Goal: Transaction & Acquisition: Purchase product/service

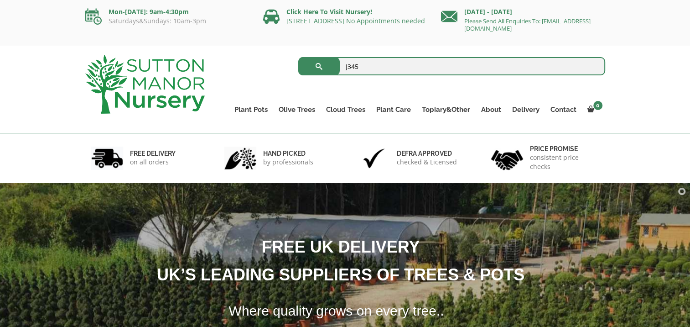
type input "J345"
click at [298, 57] on button "submit" at bounding box center [319, 66] width 42 height 18
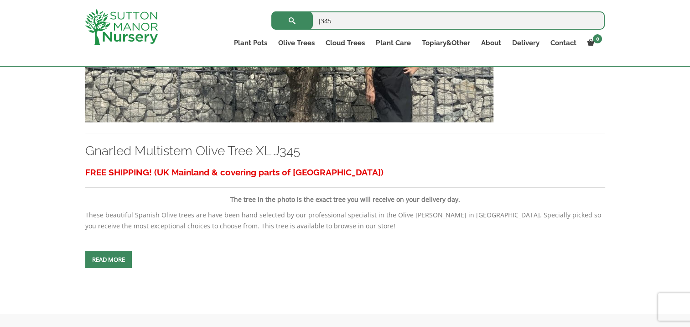
scroll to position [331, 0]
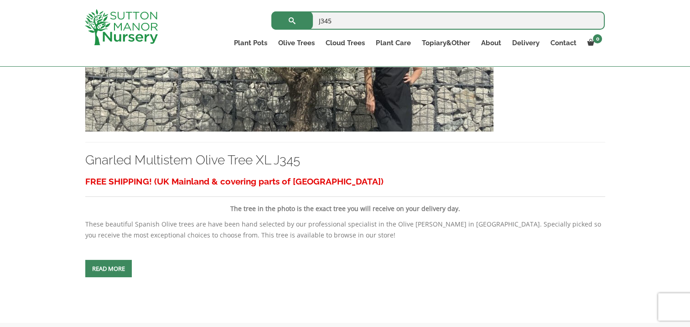
click at [124, 266] on link "Read more" at bounding box center [108, 268] width 47 height 17
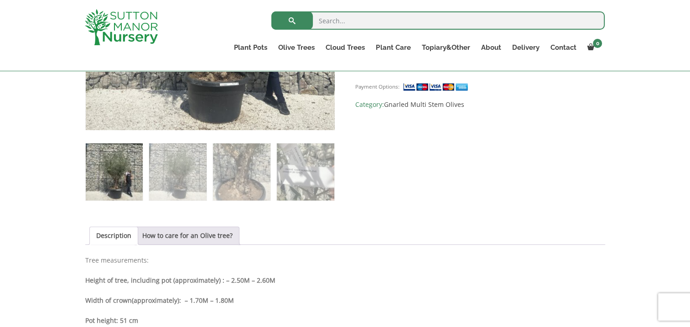
scroll to position [336, 0]
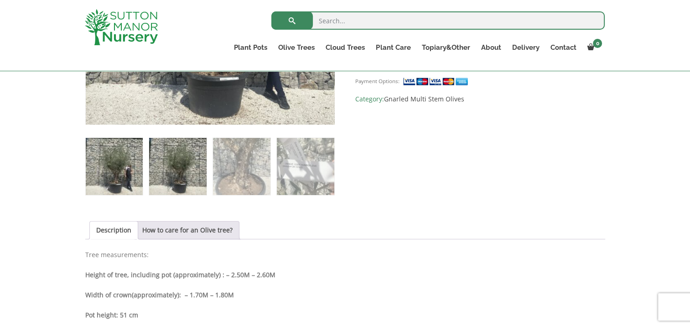
click at [168, 170] on img at bounding box center [177, 166] width 57 height 57
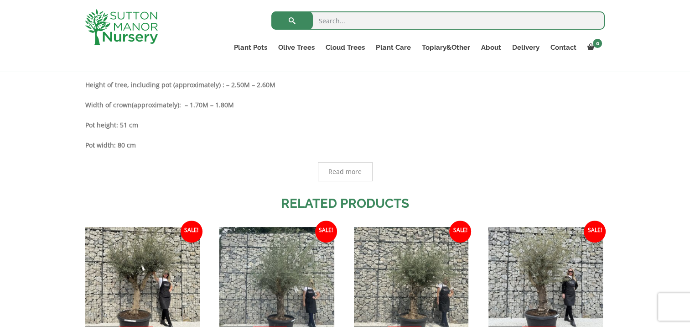
scroll to position [532, 0]
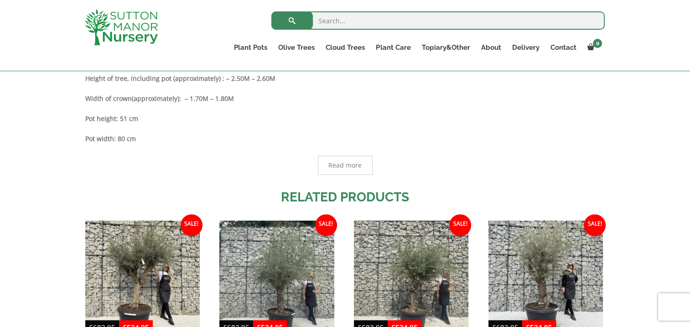
click at [334, 163] on span "Read more" at bounding box center [345, 165] width 33 height 6
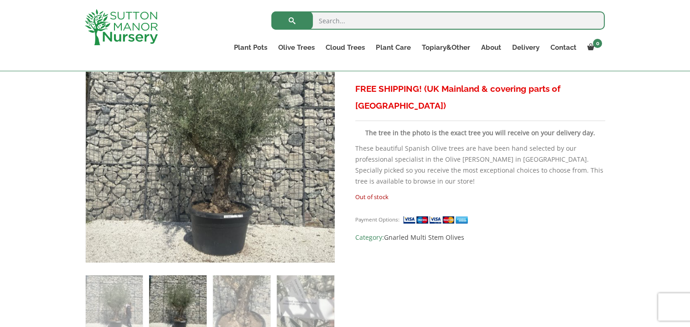
scroll to position [202, 0]
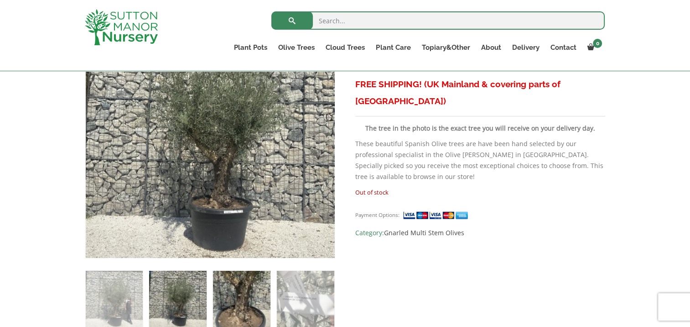
click at [258, 288] on img at bounding box center [241, 299] width 57 height 57
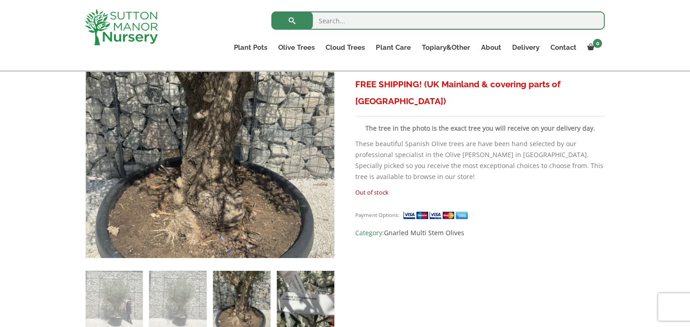
click at [309, 290] on img at bounding box center [305, 299] width 57 height 57
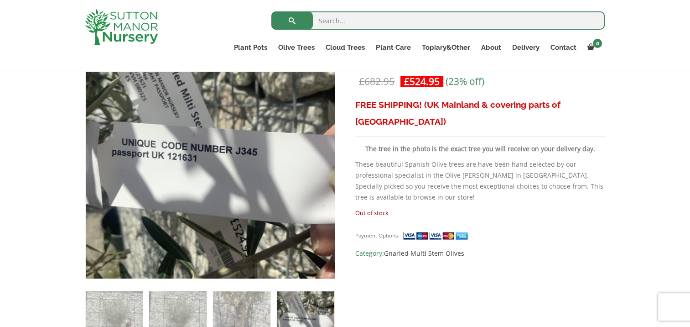
scroll to position [184, 0]
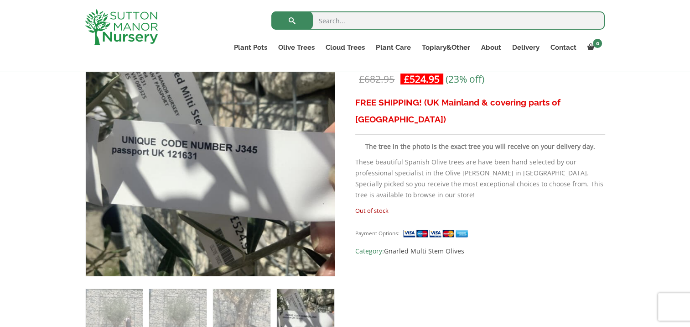
click at [380, 205] on p "Out of stock" at bounding box center [480, 210] width 250 height 11
click at [343, 18] on input "search" at bounding box center [439, 20] width 334 height 18
type input "J311"
click at [272, 11] on button "submit" at bounding box center [293, 20] width 42 height 18
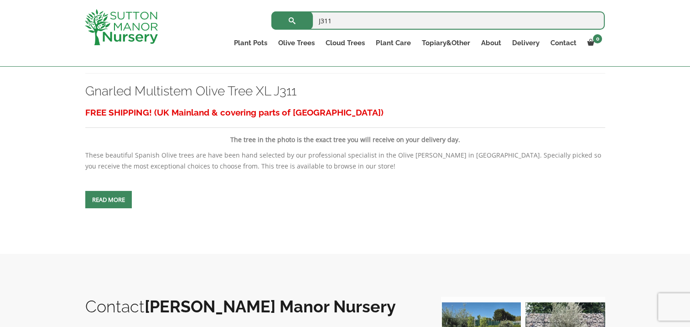
scroll to position [397, 0]
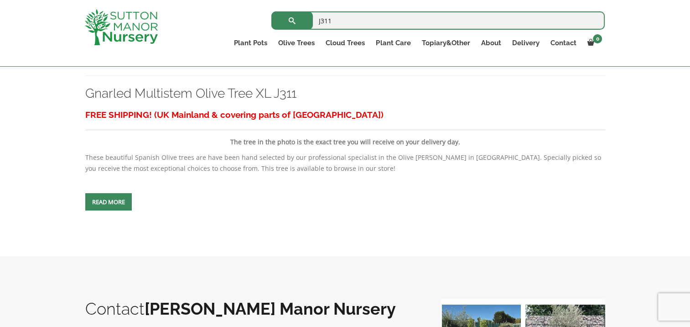
click at [109, 202] on span at bounding box center [109, 202] width 0 height 0
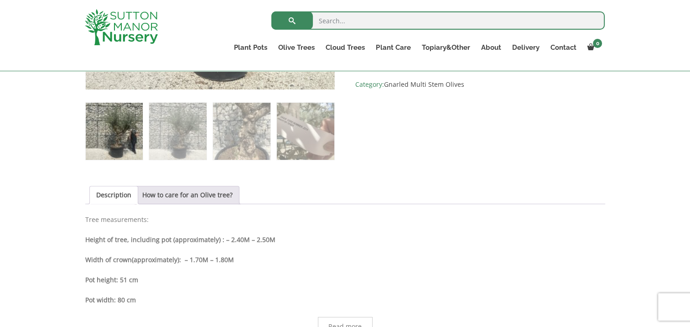
scroll to position [378, 0]
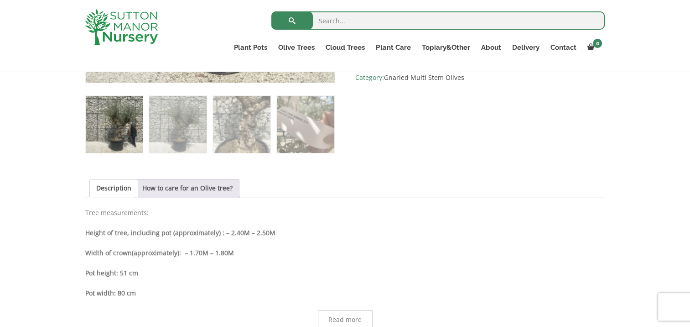
click at [552, 20] on input "search" at bounding box center [439, 20] width 334 height 18
type input "J284"
click at [272, 11] on button "submit" at bounding box center [293, 20] width 42 height 18
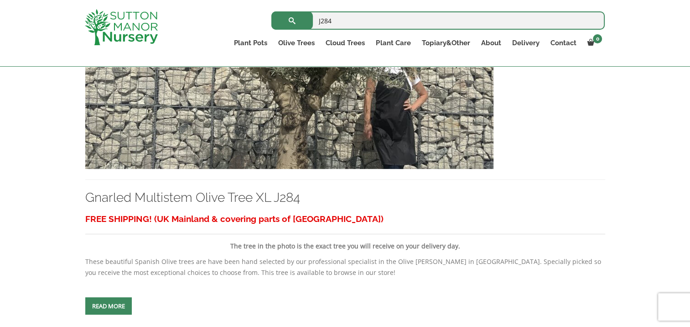
scroll to position [300, 0]
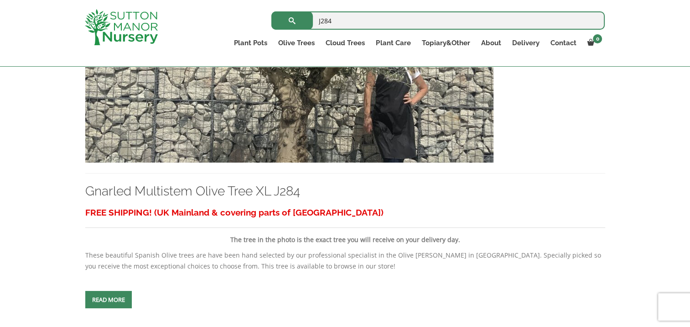
click at [109, 299] on span at bounding box center [109, 299] width 0 height 0
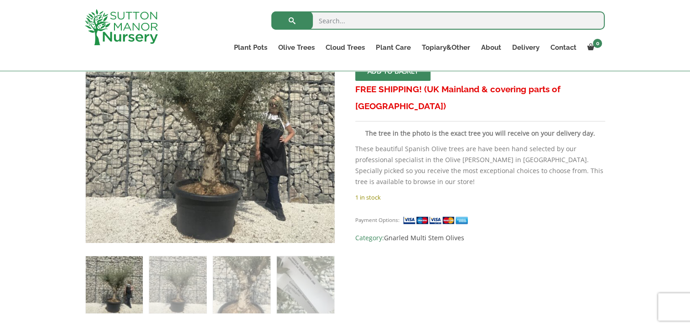
scroll to position [267, 0]
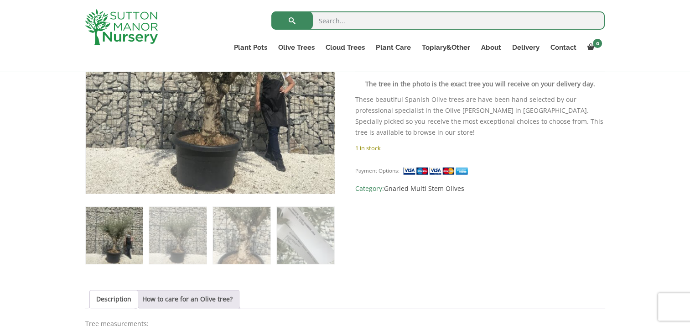
click at [127, 231] on img at bounding box center [114, 235] width 57 height 57
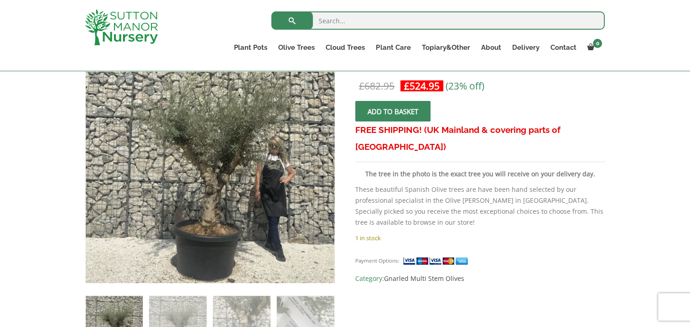
scroll to position [176, 0]
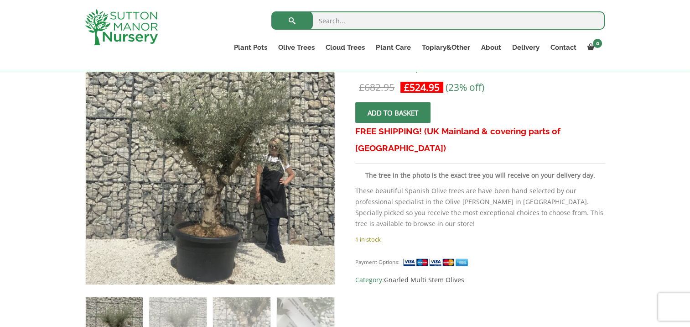
click at [380, 17] on input "search" at bounding box center [439, 20] width 334 height 18
type input "J345"
click at [272, 11] on button "submit" at bounding box center [293, 20] width 42 height 18
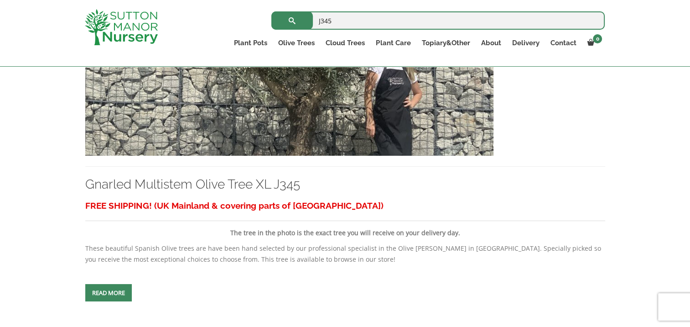
scroll to position [372, 0]
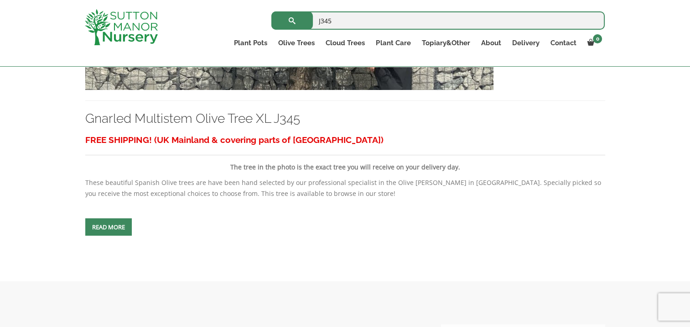
click at [109, 227] on span at bounding box center [109, 227] width 0 height 0
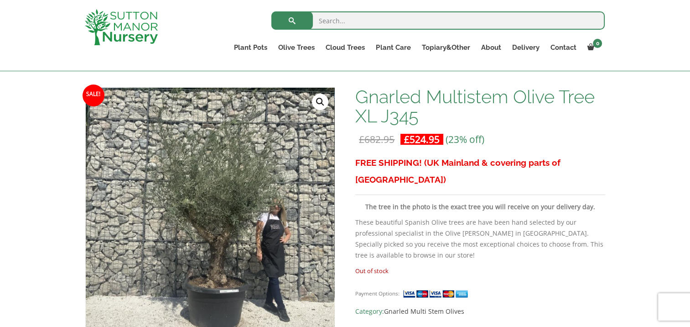
scroll to position [127, 0]
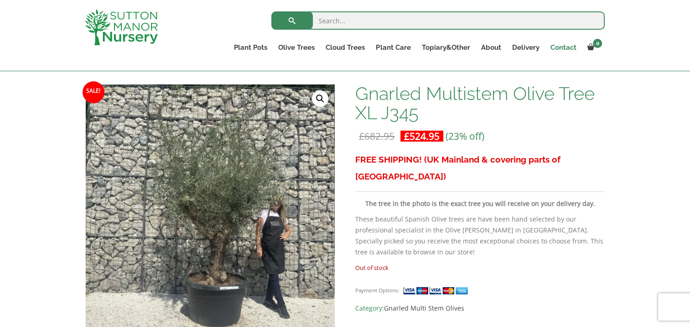
click at [566, 47] on link "Contact" at bounding box center [563, 47] width 37 height 13
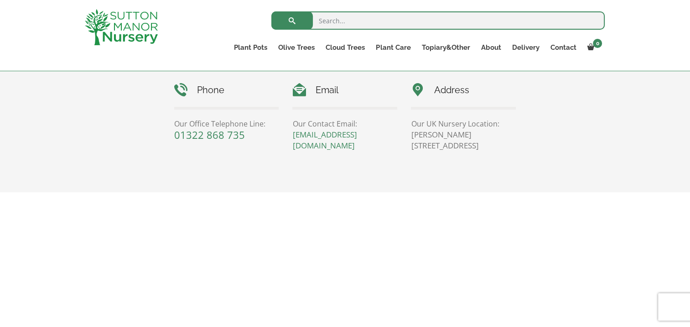
scroll to position [439, 0]
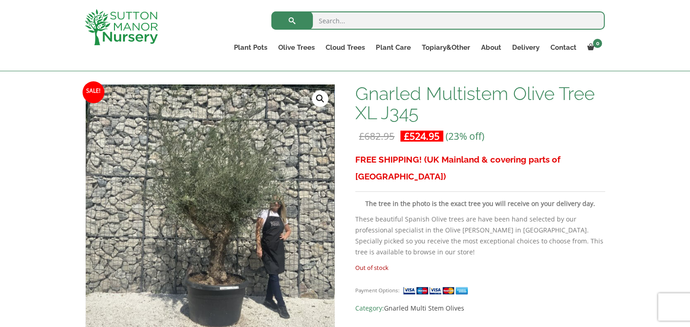
click at [469, 20] on input "search" at bounding box center [439, 20] width 334 height 18
type input "J284"
click at [272, 11] on button "submit" at bounding box center [293, 20] width 42 height 18
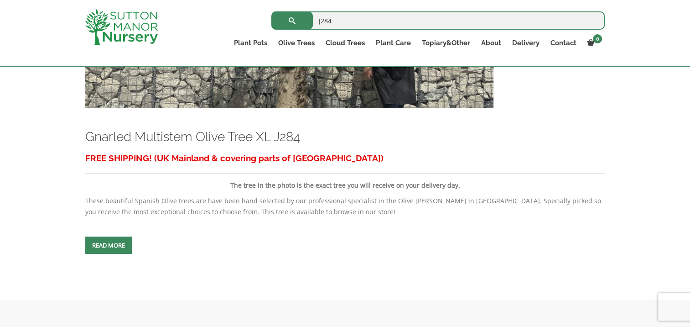
scroll to position [366, 0]
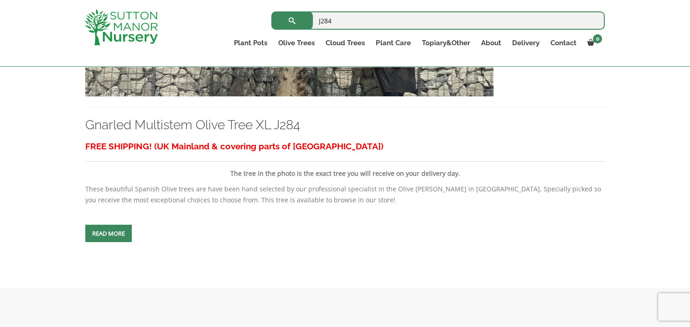
click at [109, 233] on span at bounding box center [109, 233] width 0 height 0
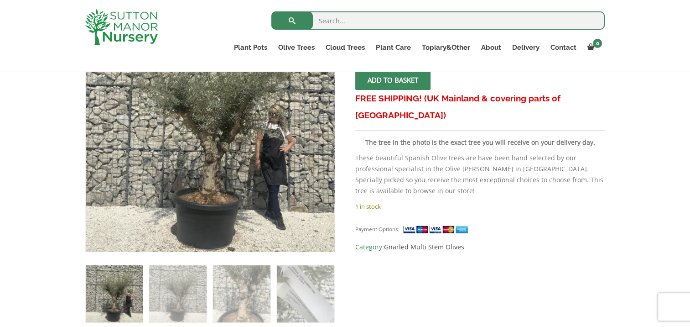
scroll to position [225, 0]
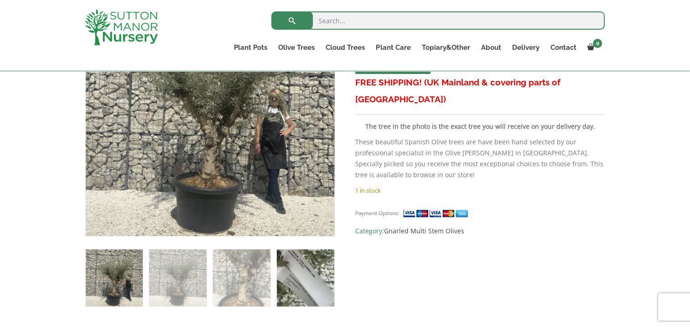
click at [298, 281] on img at bounding box center [305, 277] width 57 height 57
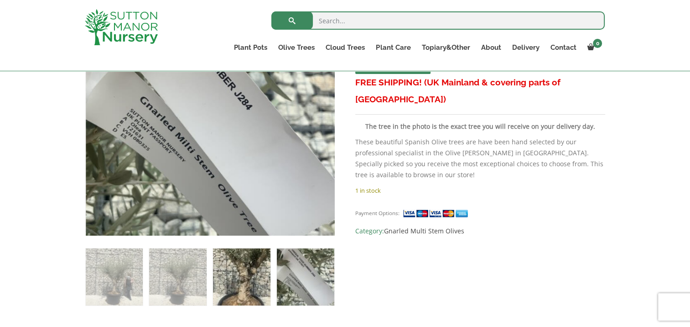
click at [261, 279] on img at bounding box center [241, 276] width 57 height 57
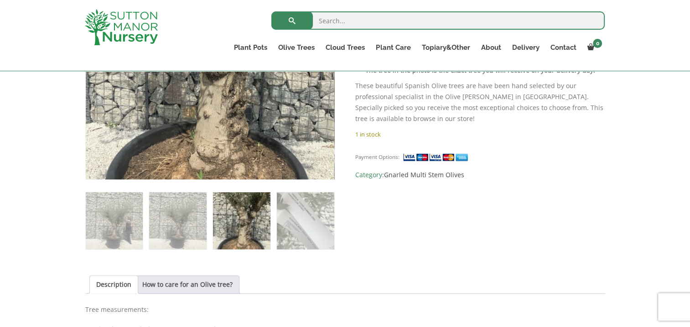
scroll to position [284, 0]
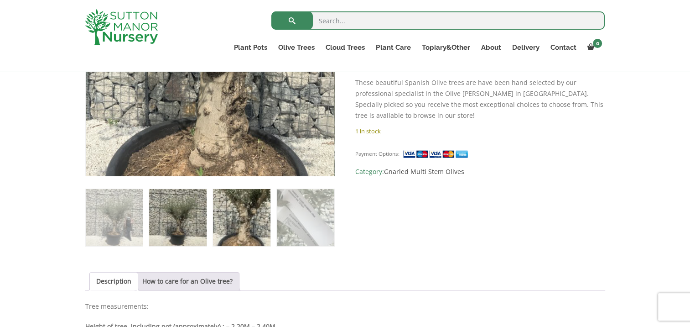
click at [172, 204] on img at bounding box center [177, 217] width 57 height 57
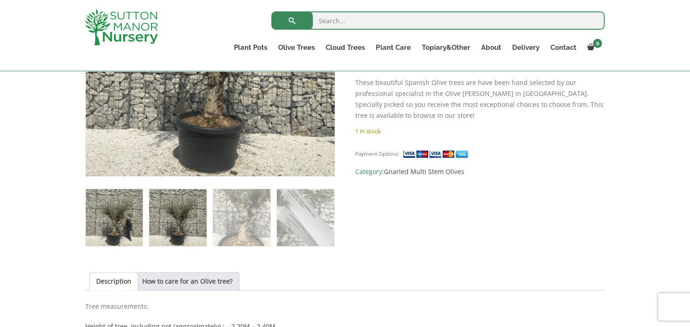
click at [136, 208] on img at bounding box center [114, 217] width 57 height 57
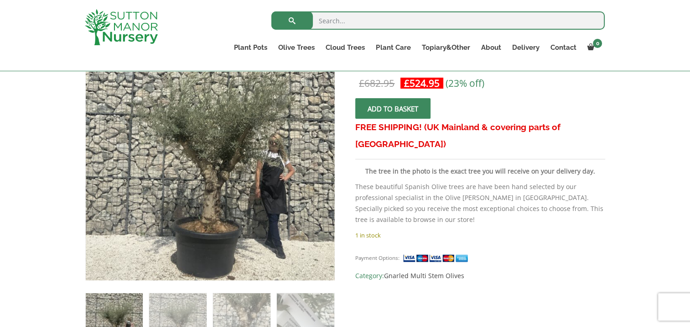
scroll to position [182, 0]
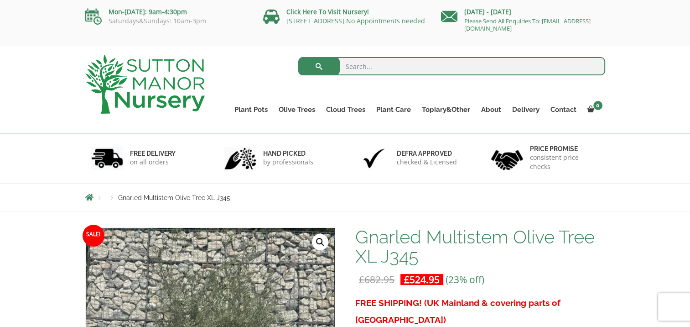
click at [427, 69] on input "search" at bounding box center [451, 66] width 307 height 18
type input "j284"
click at [298, 57] on button "submit" at bounding box center [319, 66] width 42 height 18
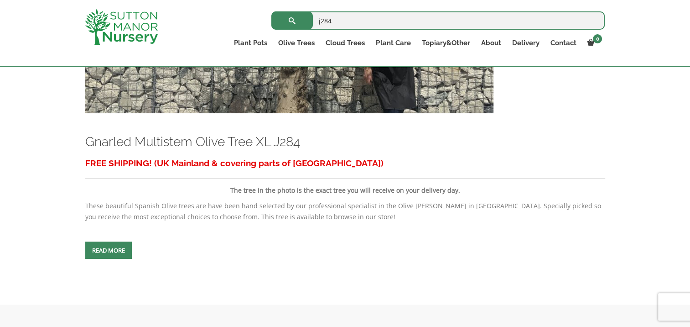
scroll to position [345, 0]
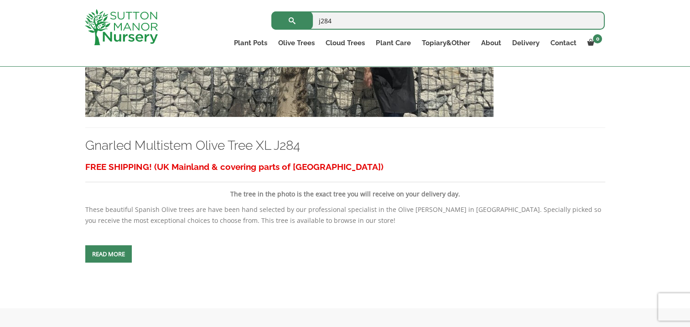
click at [109, 254] on span at bounding box center [109, 254] width 0 height 0
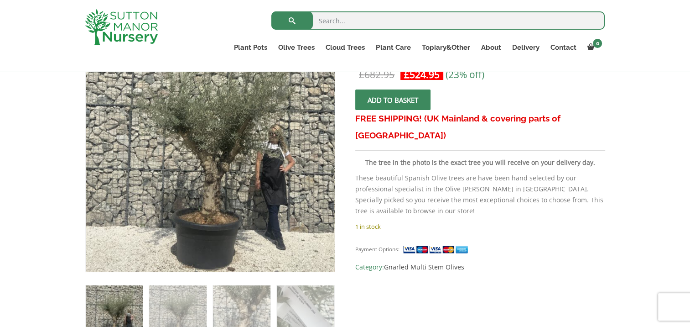
scroll to position [206, 0]
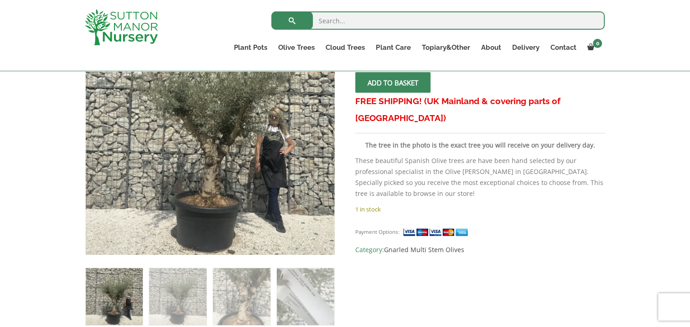
click at [393, 83] on span "submit" at bounding box center [393, 83] width 0 height 0
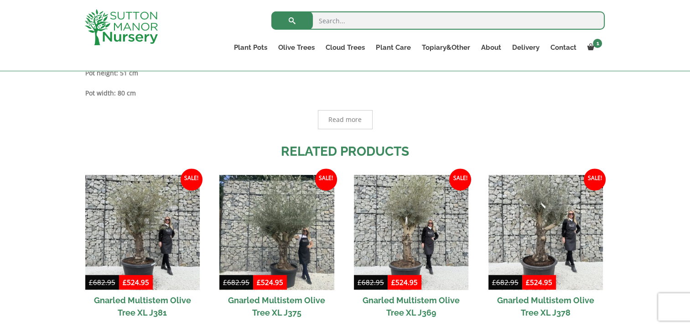
scroll to position [648, 0]
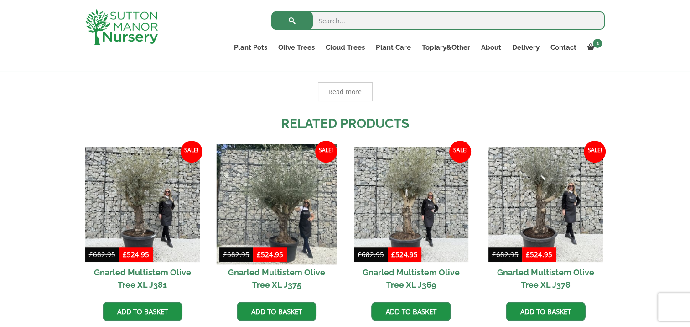
click at [297, 211] on img at bounding box center [277, 204] width 120 height 120
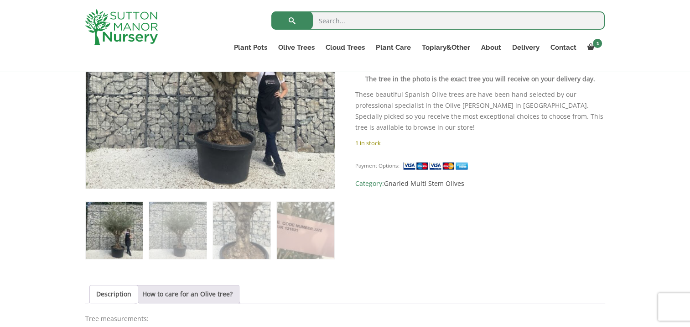
scroll to position [286, 0]
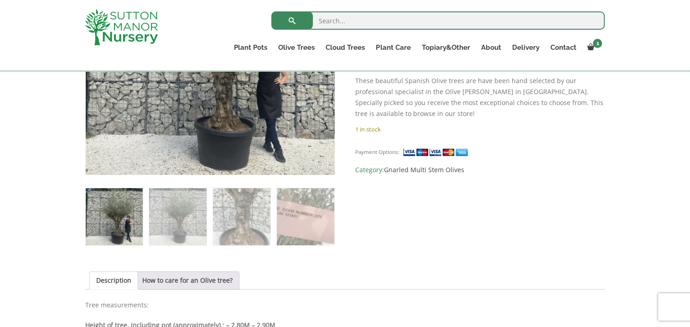
click at [106, 225] on img at bounding box center [114, 216] width 57 height 57
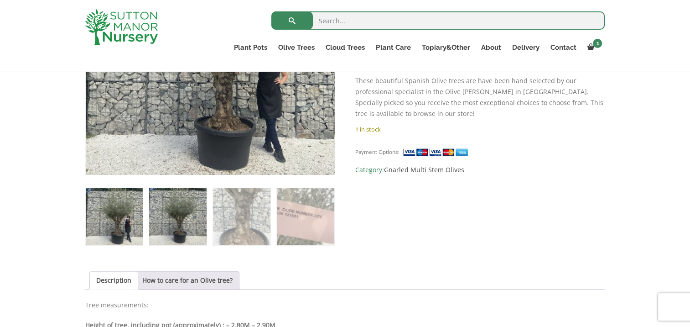
click at [182, 215] on img at bounding box center [177, 216] width 57 height 57
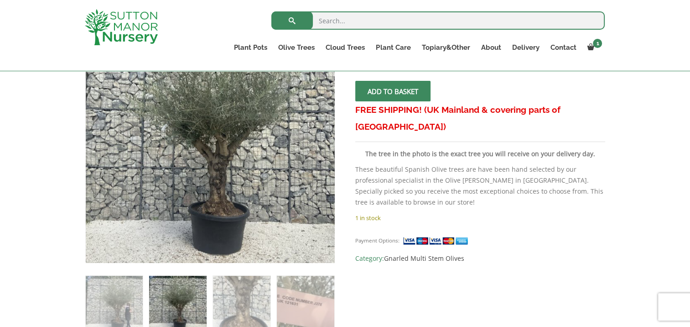
scroll to position [211, 0]
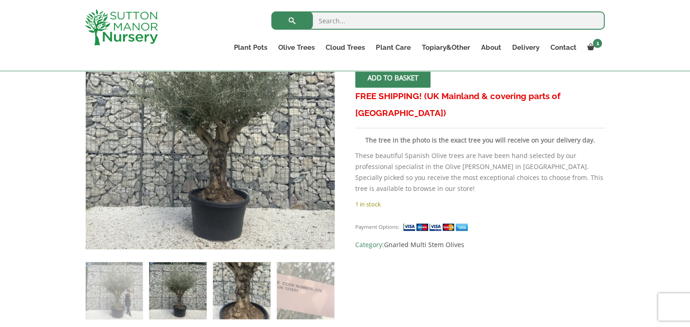
click at [256, 292] on img at bounding box center [241, 290] width 57 height 57
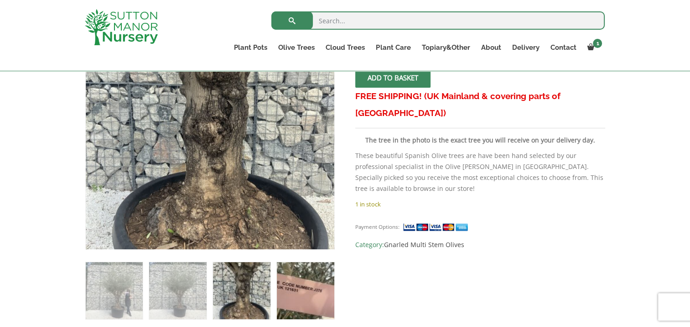
click at [302, 292] on img at bounding box center [305, 290] width 57 height 57
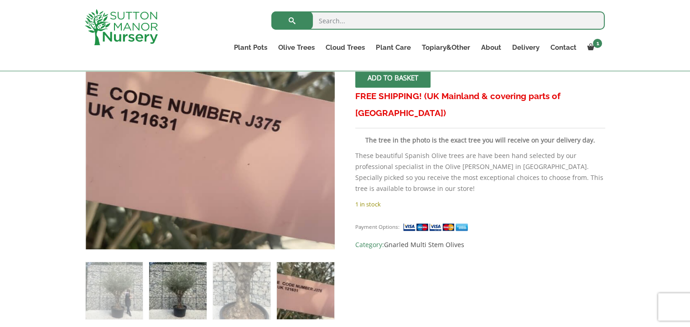
click at [172, 287] on img at bounding box center [177, 290] width 57 height 57
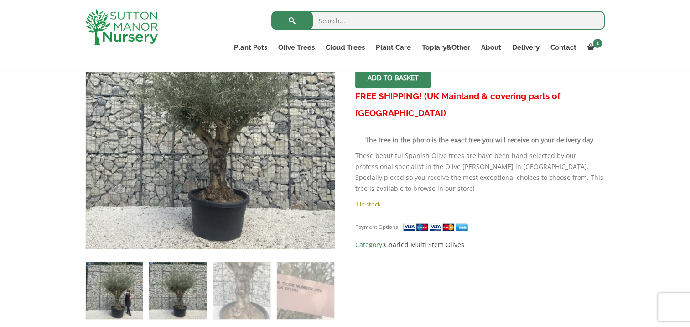
click at [119, 292] on img at bounding box center [114, 290] width 57 height 57
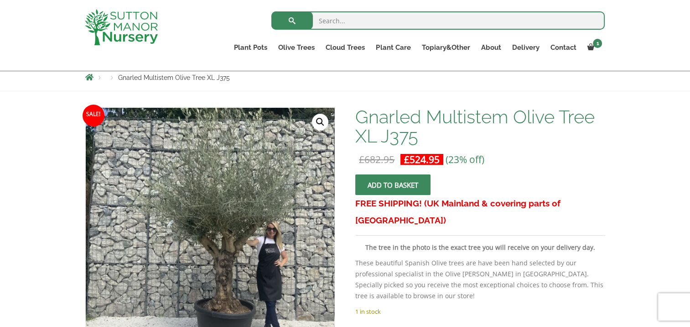
scroll to position [126, 0]
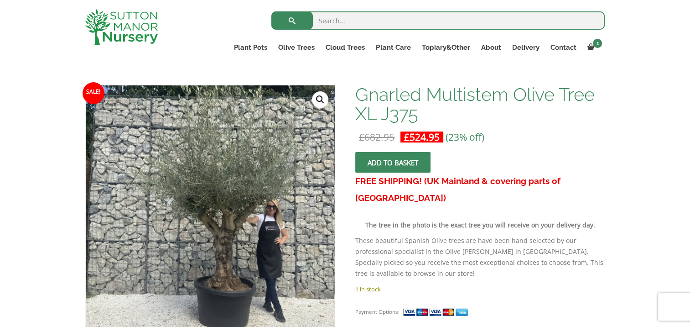
click at [474, 21] on input "search" at bounding box center [439, 20] width 334 height 18
click at [528, 153] on form "Gnarled Multistem Olive Tree XL J375 quantity Add to basket" at bounding box center [480, 162] width 250 height 21
click at [495, 21] on input "search" at bounding box center [439, 20] width 334 height 18
type input "j284"
click at [272, 11] on button "submit" at bounding box center [293, 20] width 42 height 18
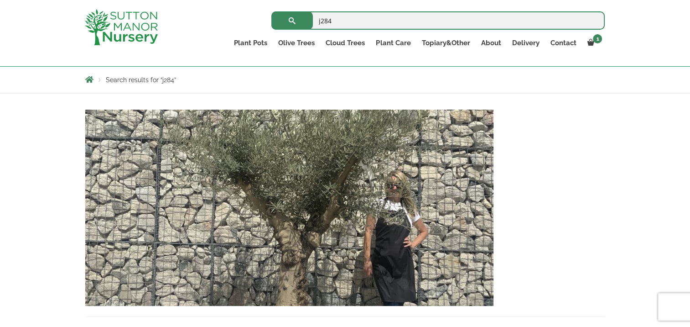
scroll to position [195, 0]
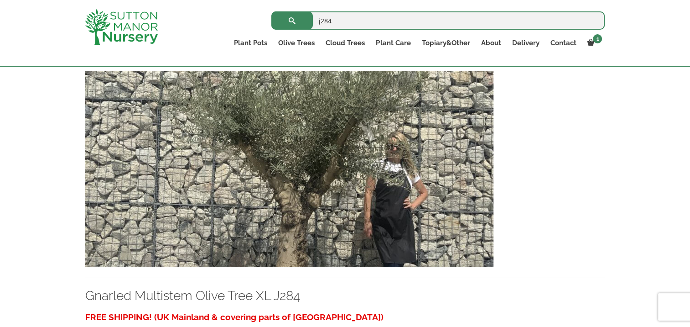
click at [480, 18] on input "j284" at bounding box center [439, 20] width 334 height 18
type input "j375"
click at [272, 11] on button "submit" at bounding box center [293, 20] width 42 height 18
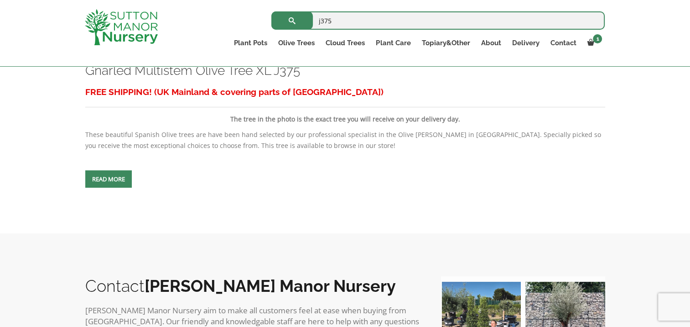
scroll to position [422, 0]
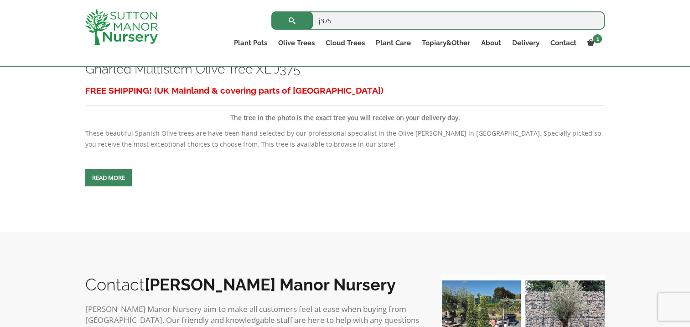
click at [109, 178] on span at bounding box center [109, 178] width 0 height 0
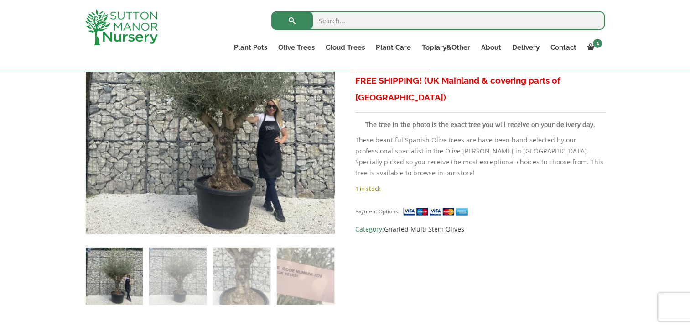
scroll to position [225, 0]
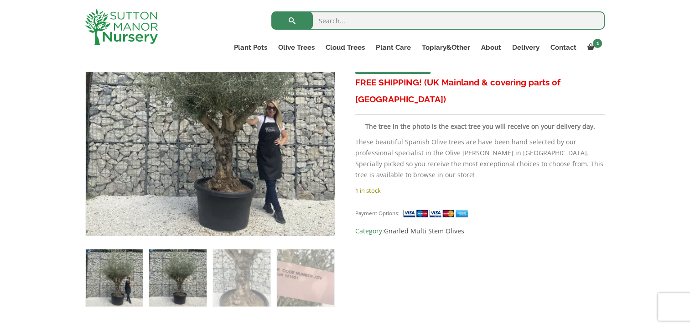
click at [172, 288] on img at bounding box center [177, 277] width 57 height 57
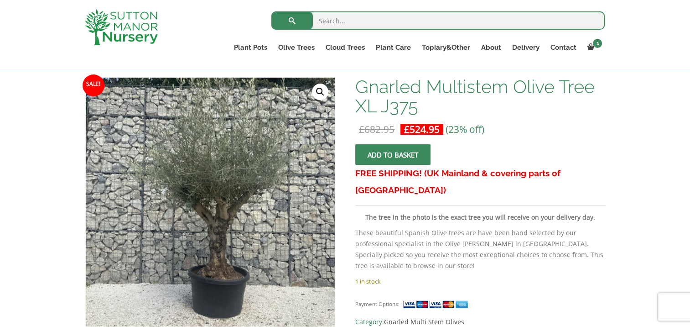
scroll to position [132, 0]
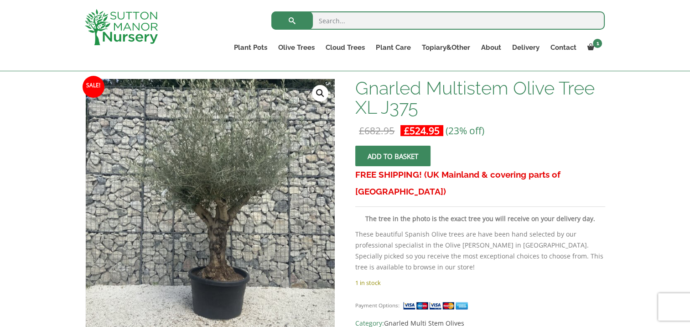
click at [402, 156] on button "Add to basket" at bounding box center [392, 156] width 75 height 21
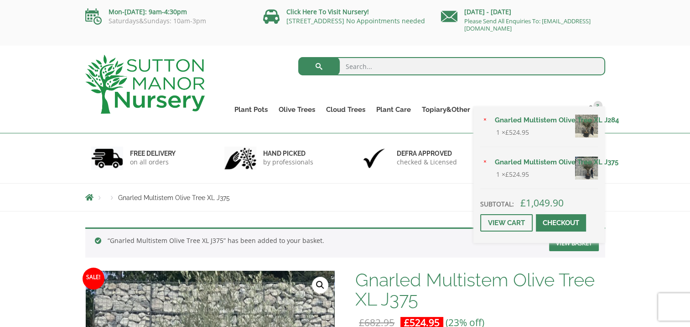
click at [595, 107] on div "× Gnarled Multistem Olive Tree XL J284 1 × £ 524.95 × Gnarled Multistem Olive T…" at bounding box center [539, 174] width 131 height 136
click at [600, 103] on span "2" at bounding box center [598, 105] width 9 height 9
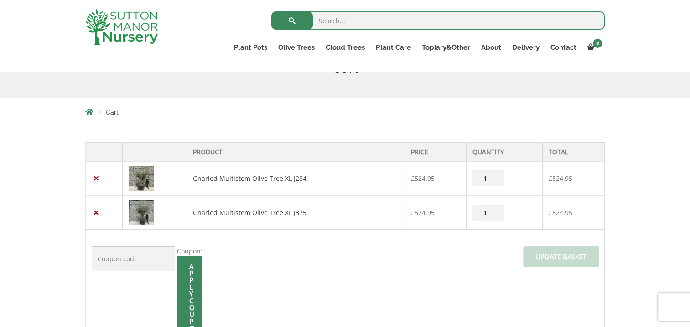
scroll to position [144, 0]
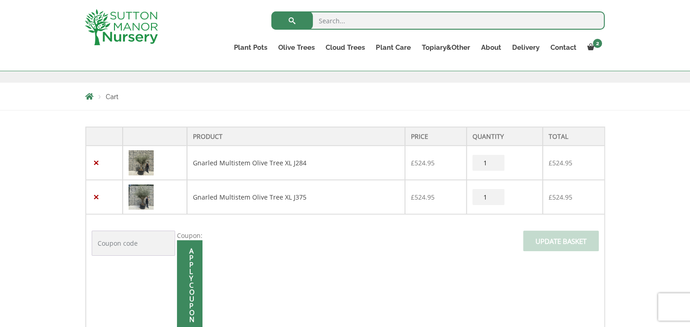
click at [147, 167] on img at bounding box center [141, 162] width 25 height 25
click at [97, 161] on link "×" at bounding box center [97, 163] width 10 height 10
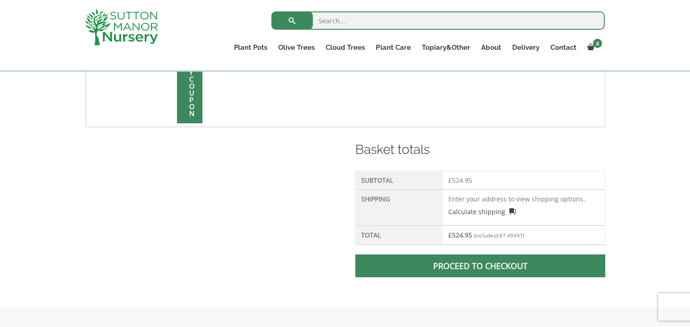
scroll to position [357, 0]
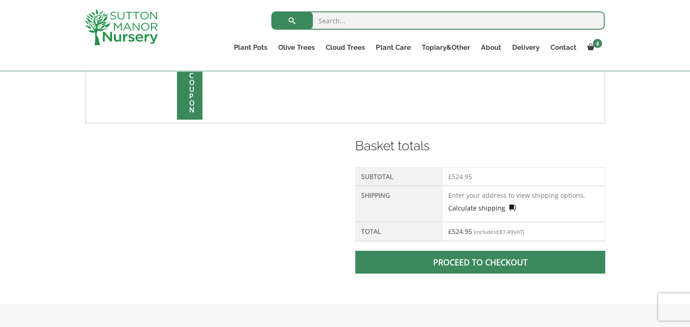
click at [491, 207] on link "Calculate shipping" at bounding box center [483, 208] width 68 height 10
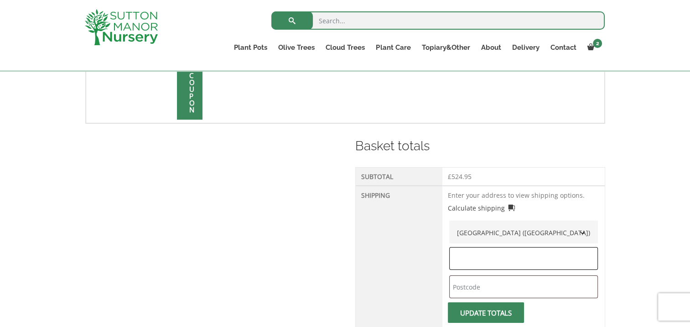
click at [483, 256] on input "text" at bounding box center [523, 258] width 149 height 23
type input "[GEOGRAPHIC_DATA]"
type input "sw2 3nb"
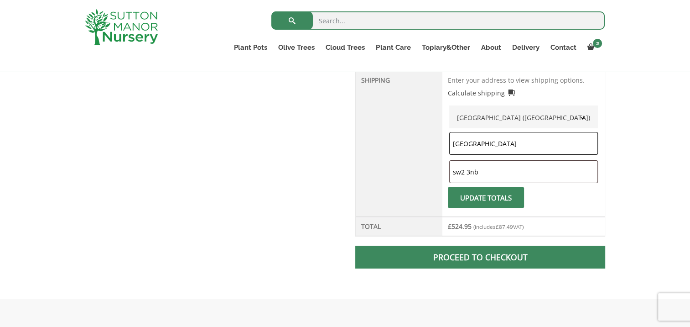
scroll to position [476, 0]
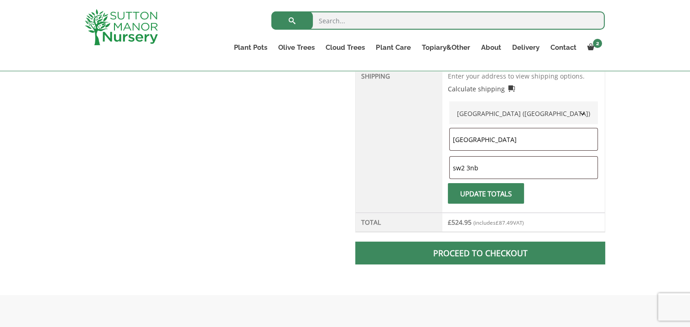
click at [486, 193] on span "submit" at bounding box center [486, 193] width 0 height 0
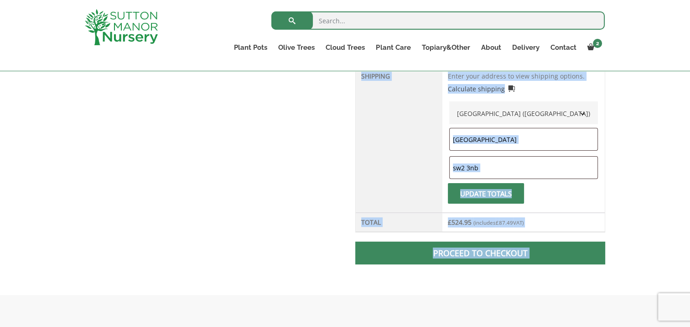
click at [503, 192] on div at bounding box center [480, 147] width 250 height 261
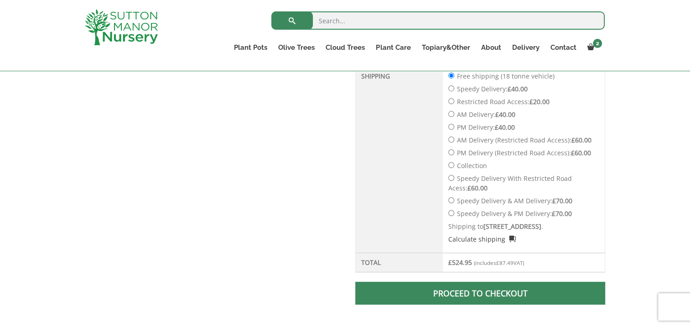
click at [655, 171] on div "Shipping costs updated. Product Price Quantity Total × Gnarled Multistem Olive …" at bounding box center [345, 56] width 690 height 557
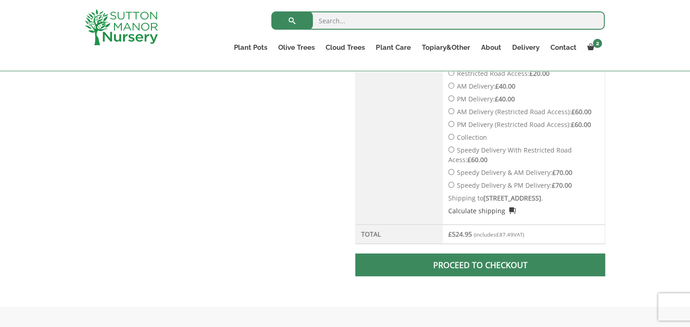
scroll to position [509, 0]
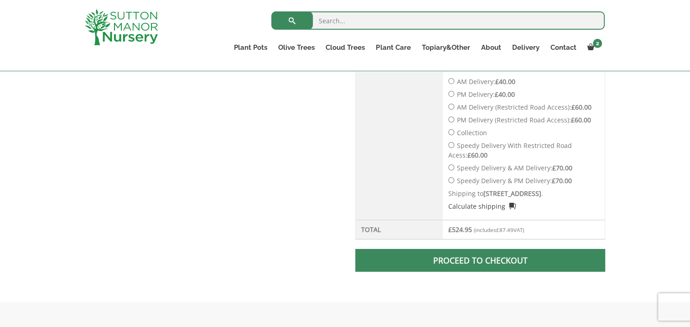
click at [481, 260] on span at bounding box center [481, 260] width 0 height 0
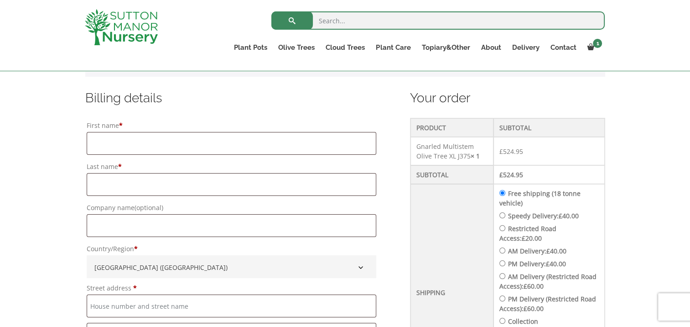
scroll to position [239, 0]
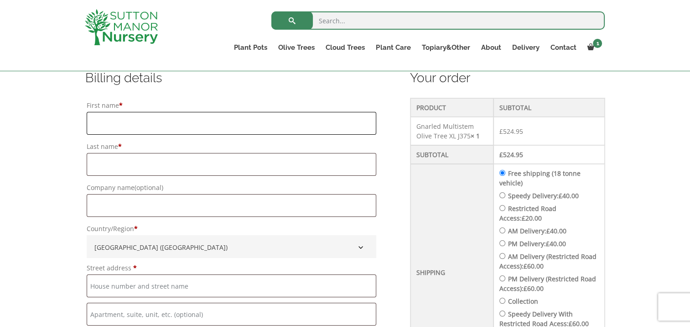
click at [297, 117] on input "First name *" at bounding box center [232, 123] width 290 height 23
type input "JACK"
type input "Beeson-Smith"
type input "35 MORRIS ROAD"
type input "LEWES"
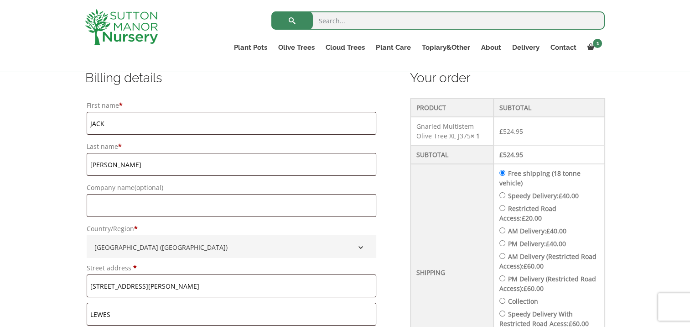
type input "Lewes"
type input "[PHONE_NUMBER]"
type input "[EMAIL_ADDRESS][DOMAIN_NAME]"
click at [184, 207] on input "Company name (optional)" at bounding box center [232, 205] width 290 height 23
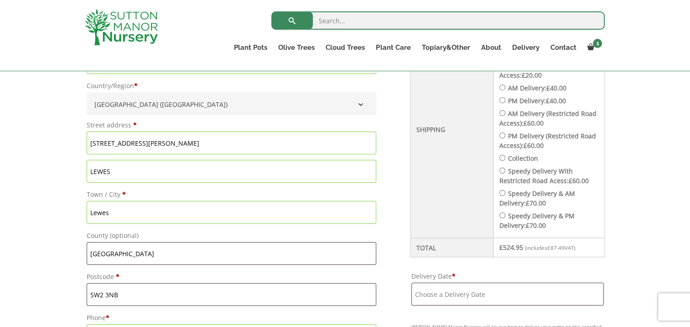
scroll to position [392, 0]
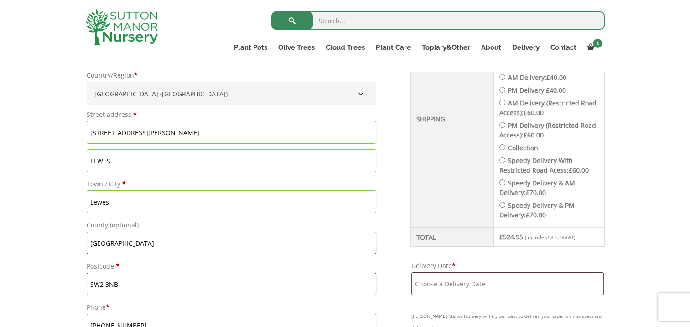
click at [233, 134] on input "35 MORRIS ROAD" at bounding box center [232, 132] width 290 height 23
drag, startPoint x: 233, startPoint y: 134, endPoint x: -2, endPoint y: 139, distance: 234.6
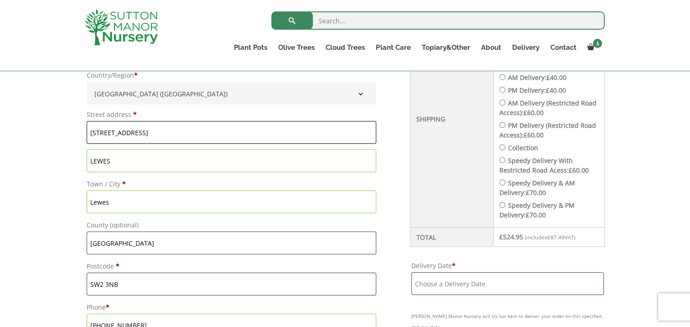
type input "[STREET_ADDRESS]"
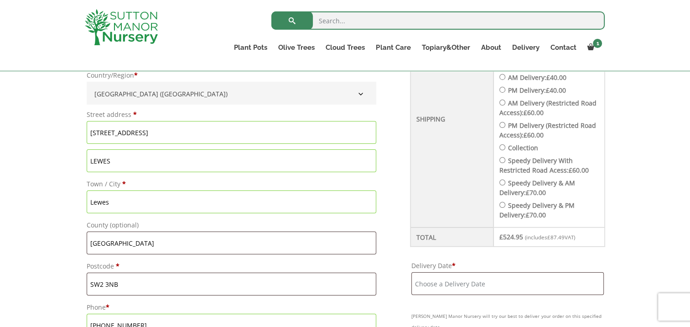
click at [121, 158] on input "LEWES" at bounding box center [232, 160] width 290 height 23
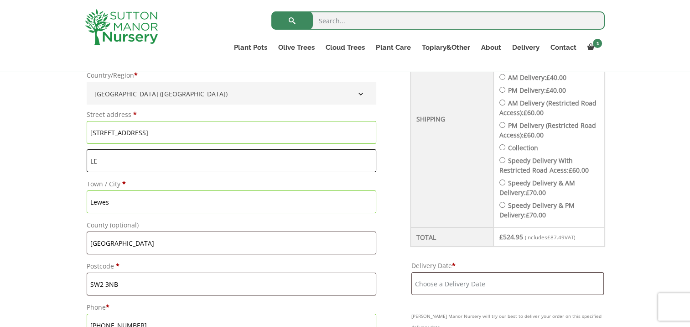
type input "L"
type input "Brixton"
click at [128, 204] on input "Lewes" at bounding box center [232, 201] width 290 height 23
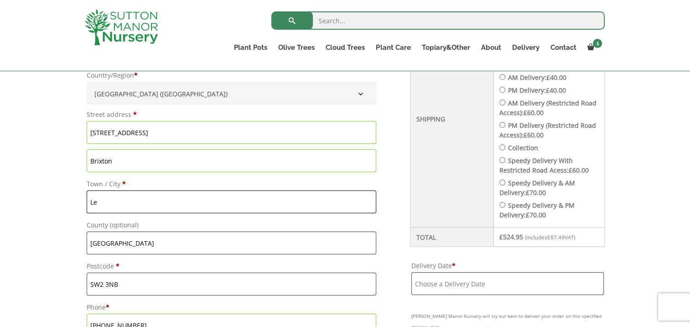
type input "L"
type input "Brixton"
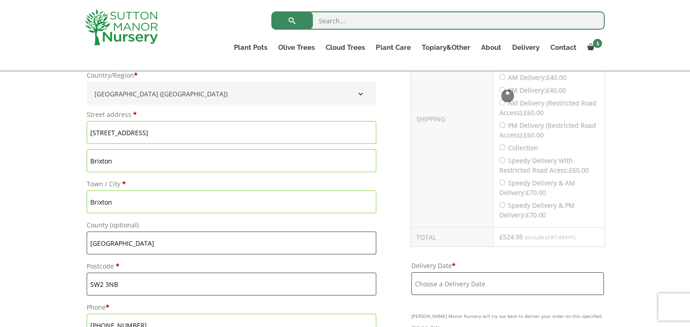
click at [131, 161] on input "Brixton" at bounding box center [232, 160] width 290 height 23
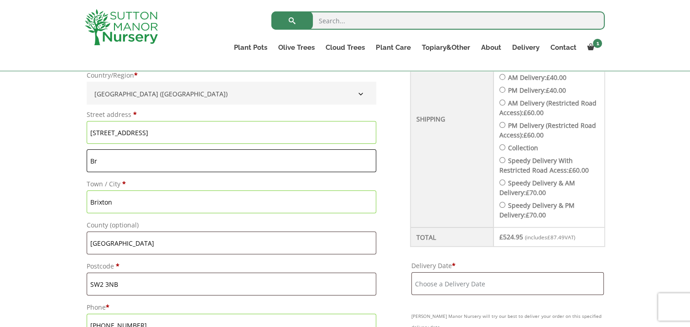
type input "B"
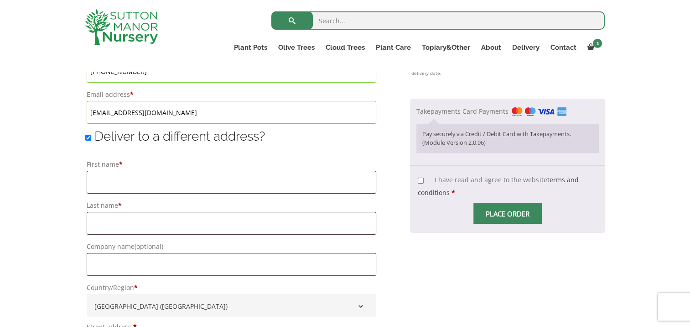
scroll to position [650, 0]
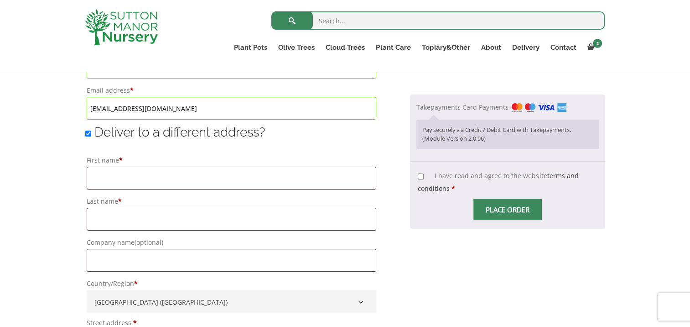
click at [88, 134] on input "Deliver to a different address?" at bounding box center [88, 134] width 6 height 6
checkbox input "false"
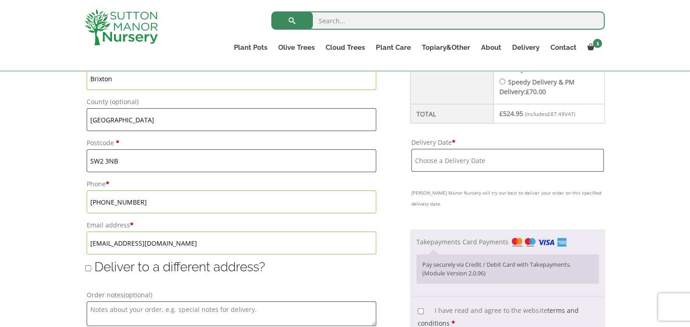
scroll to position [514, 0]
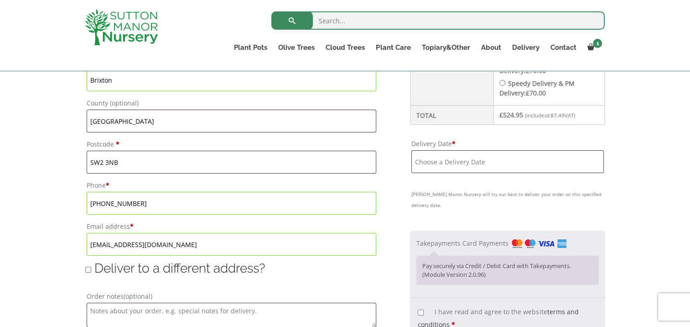
click at [586, 161] on input "Delivery Date *" at bounding box center [508, 161] width 192 height 23
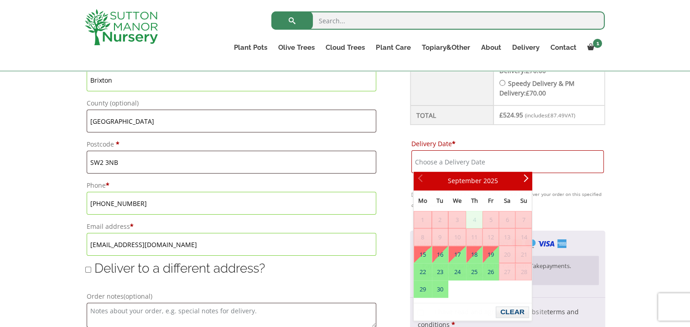
click at [400, 192] on div "Billing details First name * JACK Last name * Beeson-Smith Company name (option…" at bounding box center [247, 79] width 325 height 570
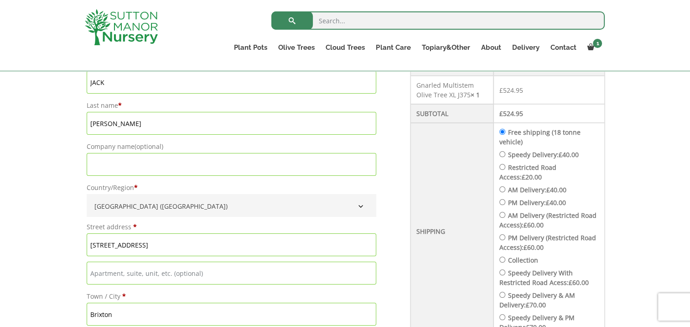
scroll to position [277, 0]
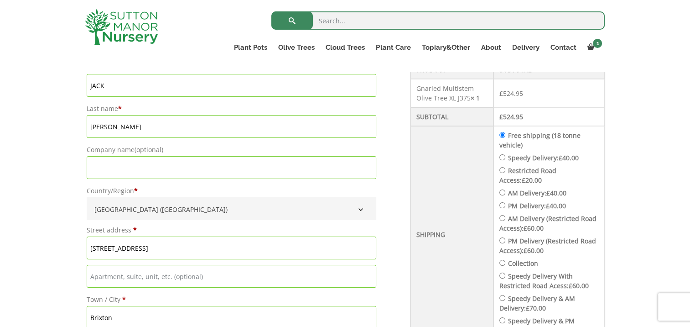
click at [506, 154] on input "Speedy Delivery: £ 40.00" at bounding box center [503, 157] width 6 height 6
radio input "true"
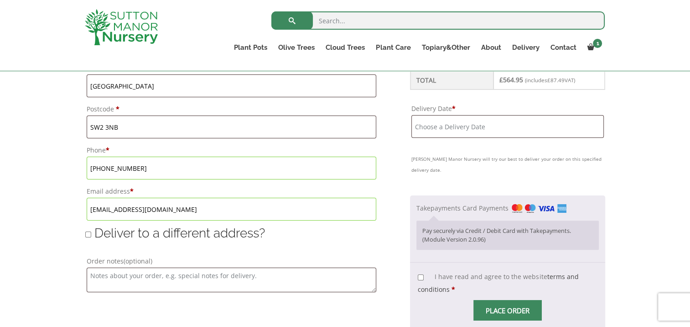
scroll to position [557, 0]
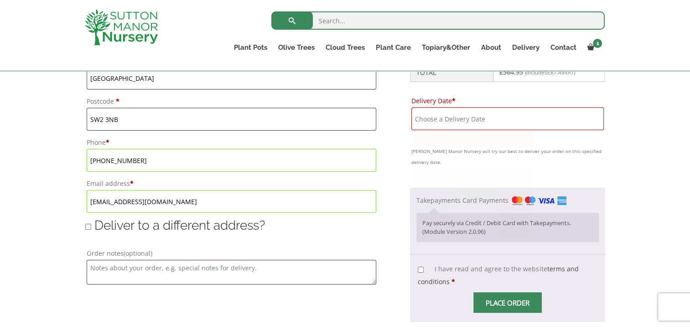
click at [593, 120] on input "Delivery Date *" at bounding box center [508, 118] width 192 height 23
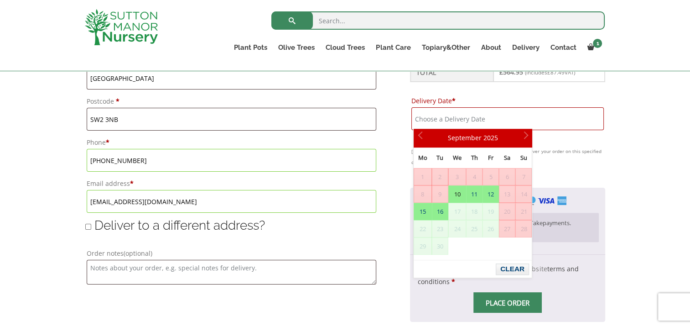
click at [458, 192] on link "10" at bounding box center [457, 194] width 17 height 16
type input "[DATE]"
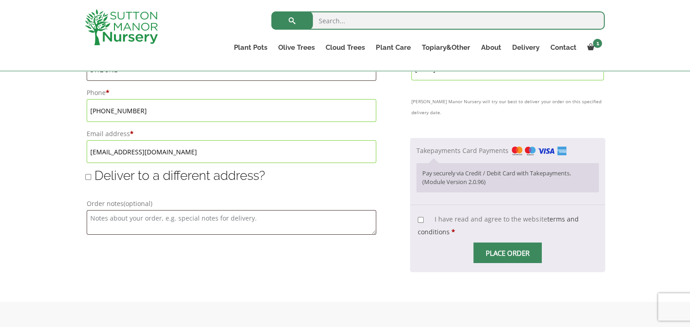
scroll to position [628, 0]
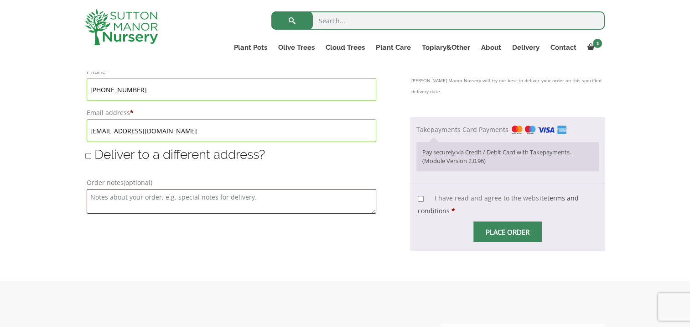
click at [422, 196] on input "I have read and agree to the website terms and conditions *" at bounding box center [421, 199] width 6 height 6
checkbox input "true"
click at [489, 227] on span "Place order" at bounding box center [508, 231] width 68 height 21
click at [498, 228] on input "Place order" at bounding box center [508, 231] width 68 height 21
